Goal: Task Accomplishment & Management: Manage account settings

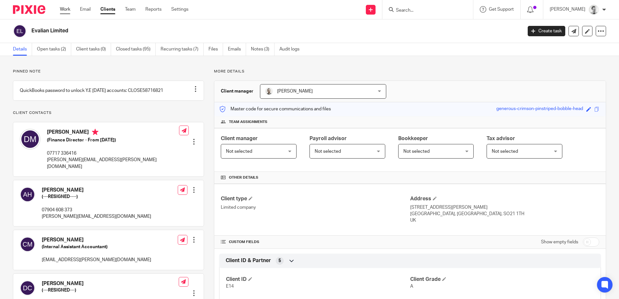
click at [65, 10] on link "Work" at bounding box center [65, 9] width 10 height 6
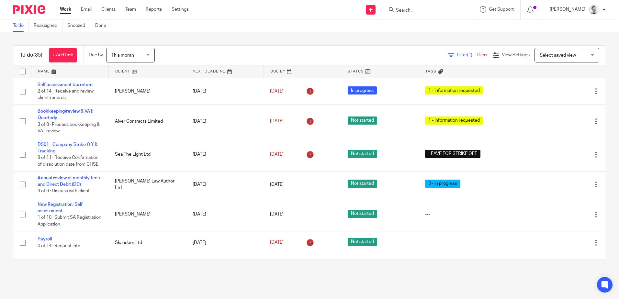
click at [406, 10] on input "Search" at bounding box center [424, 11] width 58 height 6
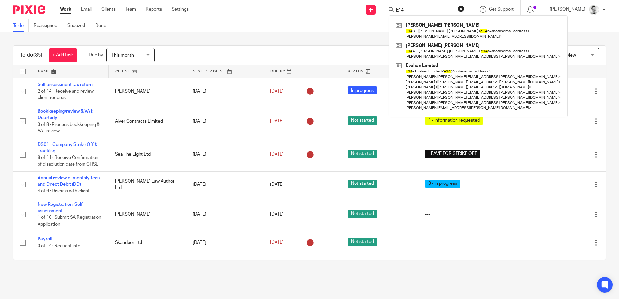
type input "E14"
click button "submit" at bounding box center [0, 0] width 0 height 0
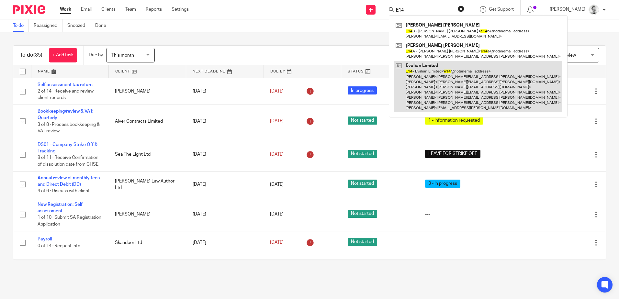
click at [418, 67] on link at bounding box center [478, 86] width 168 height 51
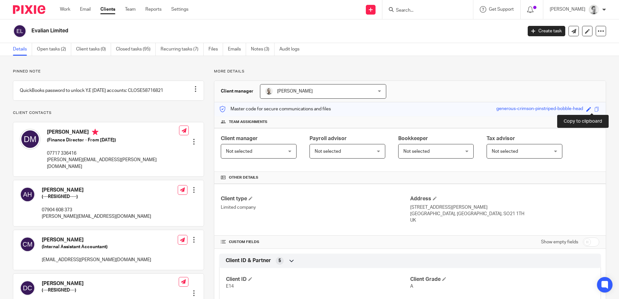
click at [594, 108] on span at bounding box center [596, 109] width 5 height 5
click at [594, 110] on span at bounding box center [596, 109] width 5 height 5
click at [64, 8] on link "Work" at bounding box center [65, 9] width 10 height 6
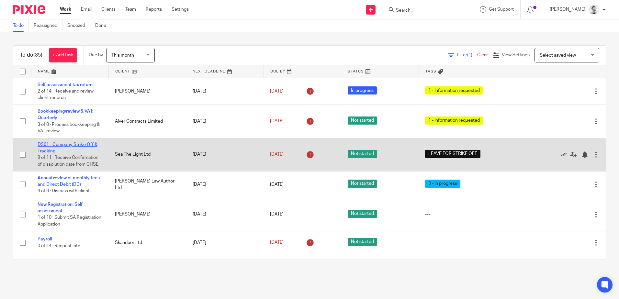
click at [64, 144] on link "DS01 - Company Strike Off & Tracking" at bounding box center [68, 147] width 60 height 11
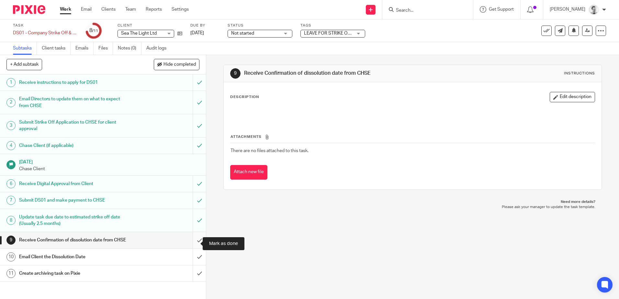
click at [194, 243] on input "submit" at bounding box center [103, 240] width 206 height 16
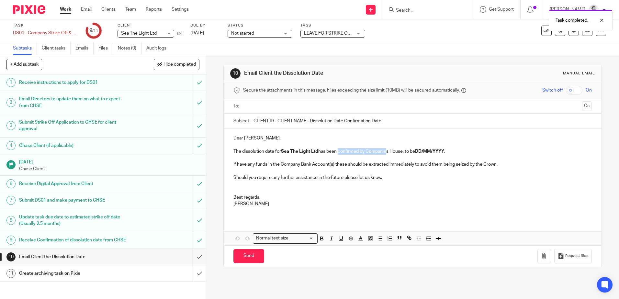
drag, startPoint x: 339, startPoint y: 149, endPoint x: 388, endPoint y: 150, distance: 49.9
click at [388, 150] on p "The dissolution date for Sea The Light Ltd has been confirmed by Companies Hous…" at bounding box center [412, 151] width 358 height 6
drag, startPoint x: 251, startPoint y: 164, endPoint x: 344, endPoint y: 163, distance: 93.9
click at [344, 163] on p "If have any funds in the Company Bank Account(s) these should be extracted imme…" at bounding box center [412, 164] width 358 height 6
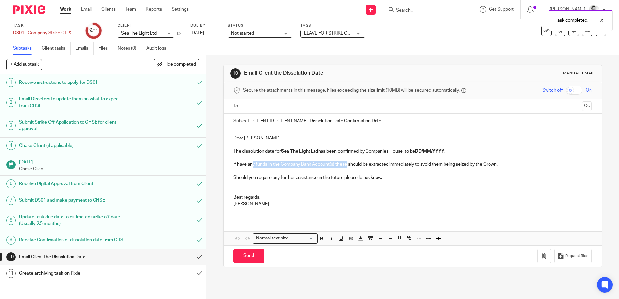
click at [344, 163] on p "If have any funds in the Company Bank Account(s) these should be extracted imme…" at bounding box center [412, 164] width 358 height 6
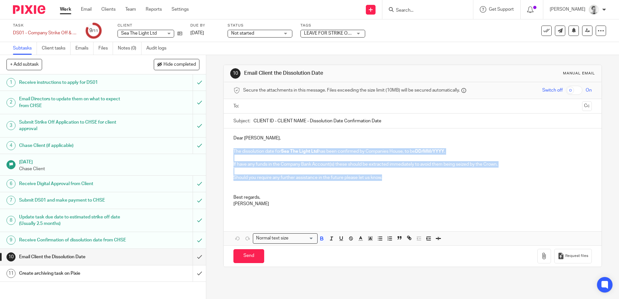
drag, startPoint x: 232, startPoint y: 150, endPoint x: 395, endPoint y: 178, distance: 165.4
click at [395, 178] on div "Dear Victoria, The dissolution date for Sea The Light Ltd has been confirmed by…" at bounding box center [412, 174] width 377 height 90
copy div "The dissolution date for Sea The Light Ltd has been confirmed by Companies Hous…"
click at [296, 177] on p "Should you require any further assistance in the future please let us know." at bounding box center [412, 177] width 358 height 6
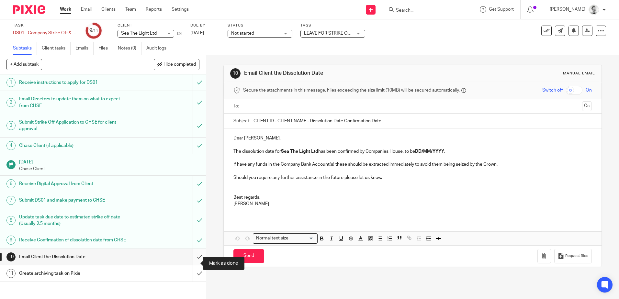
click at [194, 264] on input "submit" at bounding box center [103, 257] width 206 height 16
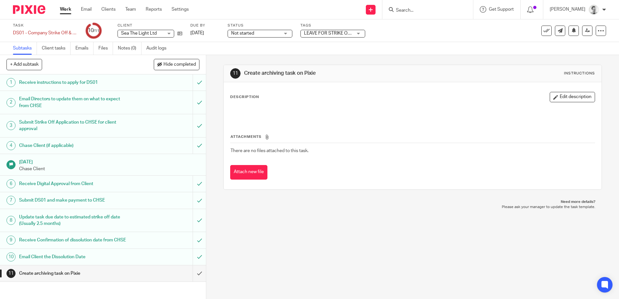
click at [425, 10] on input "Search" at bounding box center [424, 11] width 58 height 6
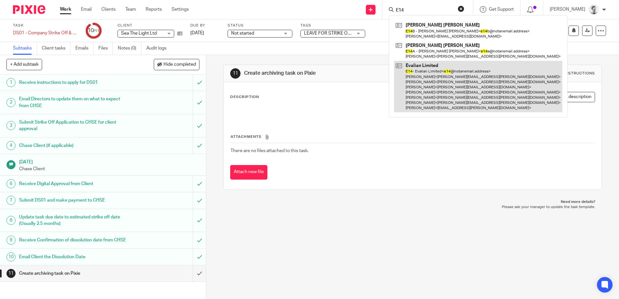
type input "E14"
click at [432, 88] on link at bounding box center [478, 86] width 168 height 51
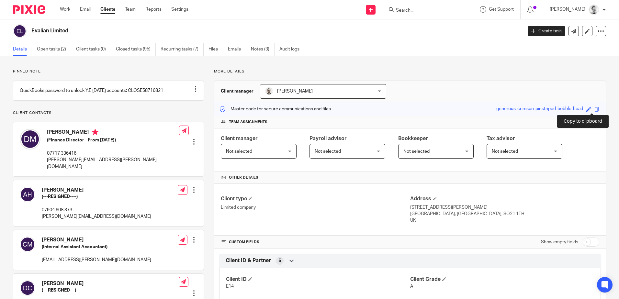
click at [594, 110] on span at bounding box center [596, 109] width 5 height 5
click at [409, 10] on input "Search" at bounding box center [424, 11] width 58 height 6
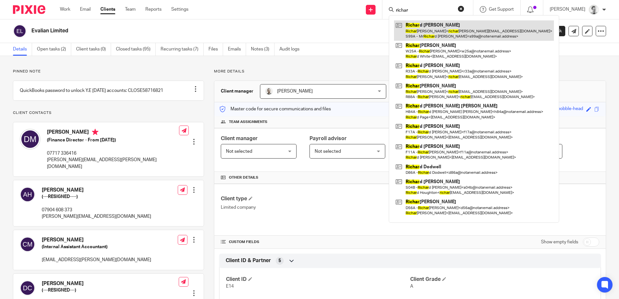
type input "richar"
click at [475, 32] on link at bounding box center [474, 30] width 160 height 20
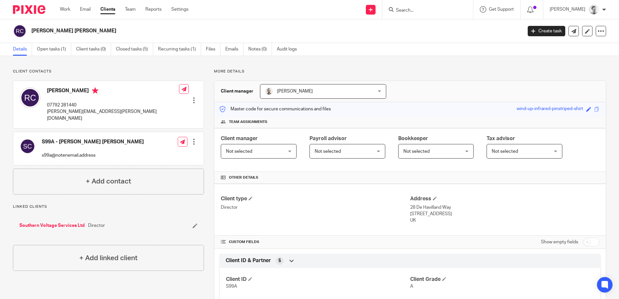
drag, startPoint x: 48, startPoint y: 89, endPoint x: 82, endPoint y: 89, distance: 33.3
click at [82, 89] on h4 "Richard Coleman" at bounding box center [113, 91] width 132 height 8
drag, startPoint x: 37, startPoint y: 30, endPoint x: 119, endPoint y: 30, distance: 82.2
click at [119, 30] on h2 "Richard Stephen Coleman" at bounding box center [225, 31] width 389 height 7
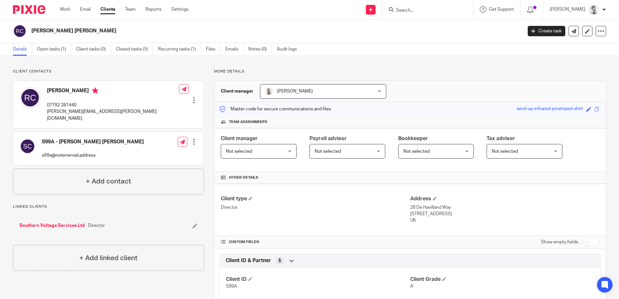
click at [119, 30] on h2 "Richard Stephen Coleman" at bounding box center [225, 31] width 389 height 7
click at [415, 8] on input "Search" at bounding box center [424, 11] width 58 height 6
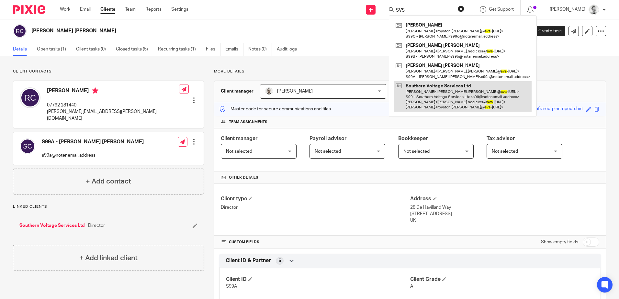
type input "SVS"
click at [445, 96] on link at bounding box center [463, 96] width 138 height 31
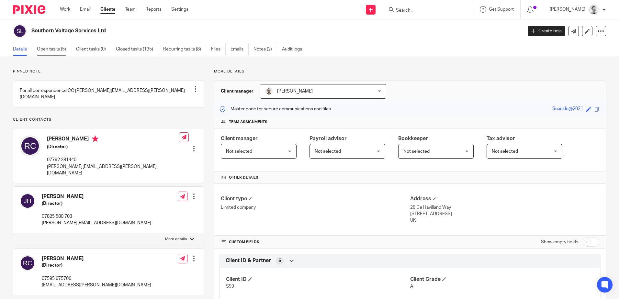
click at [54, 51] on link "Open tasks (5)" at bounding box center [54, 49] width 34 height 13
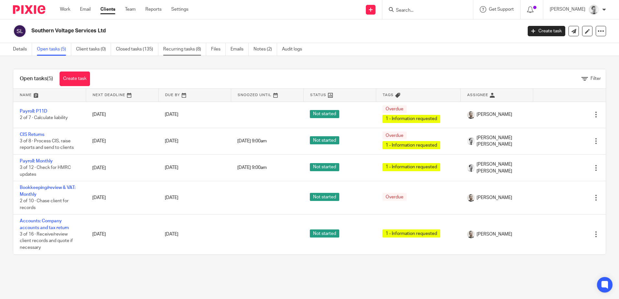
click at [183, 49] on link "Recurring tasks (8)" at bounding box center [184, 49] width 43 height 13
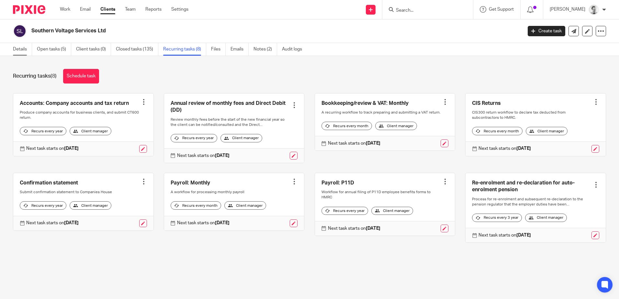
click at [16, 47] on link "Details" at bounding box center [22, 49] width 19 height 13
